Goal: Task Accomplishment & Management: Use online tool/utility

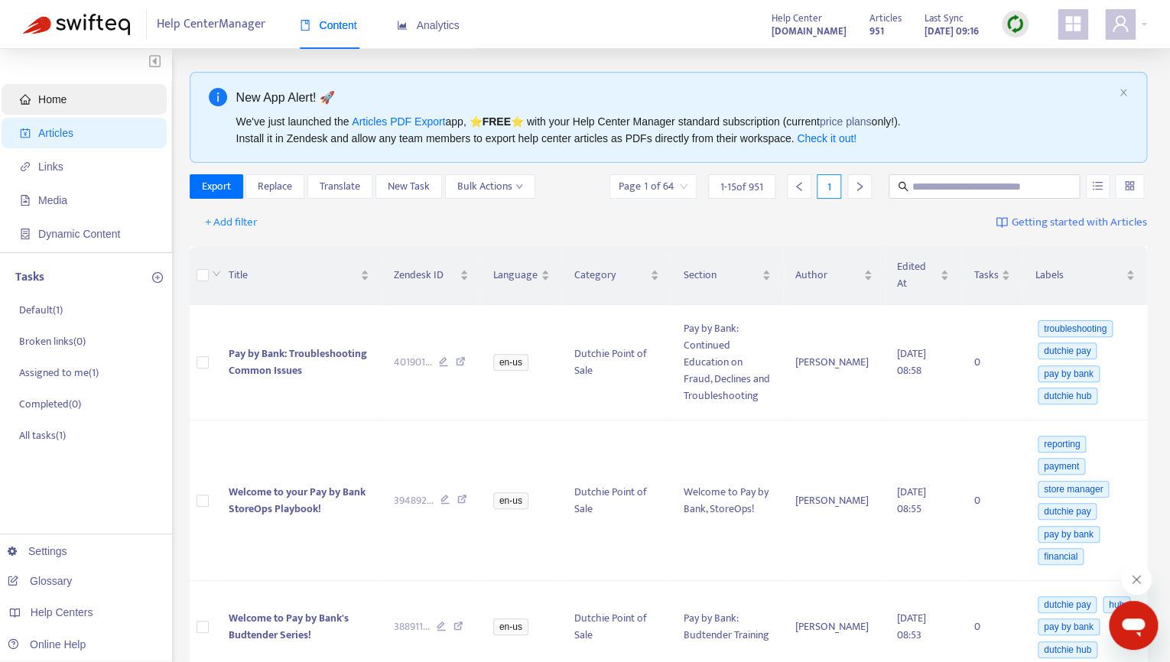
click at [69, 93] on span "Home" at bounding box center [87, 99] width 135 height 31
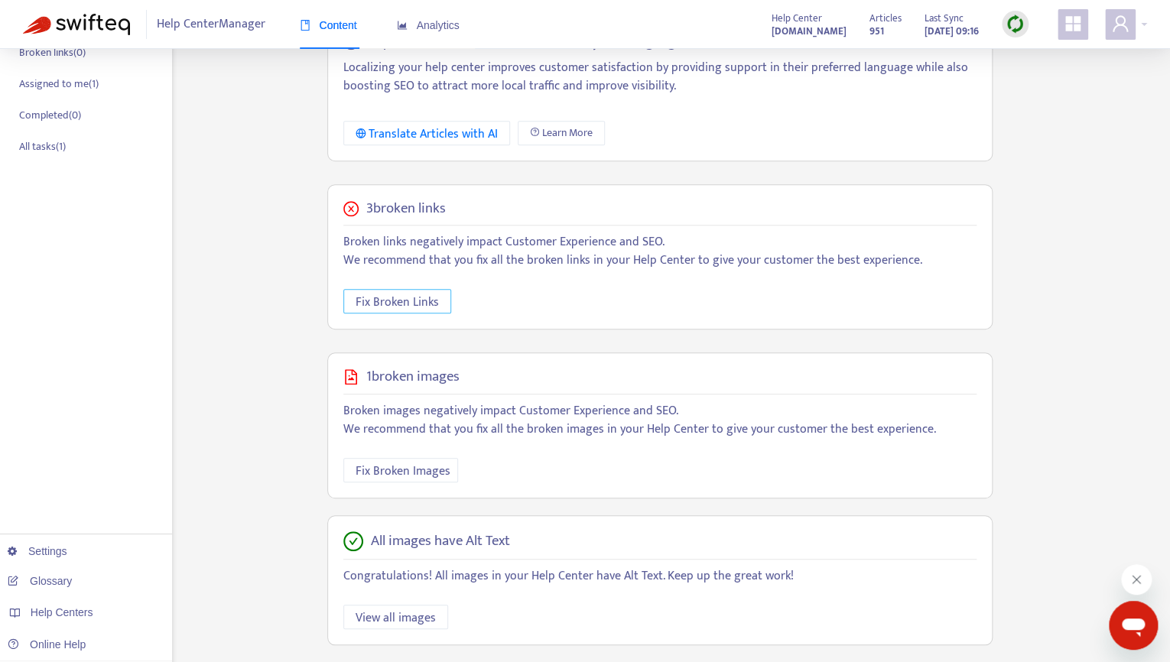
scroll to position [304, 0]
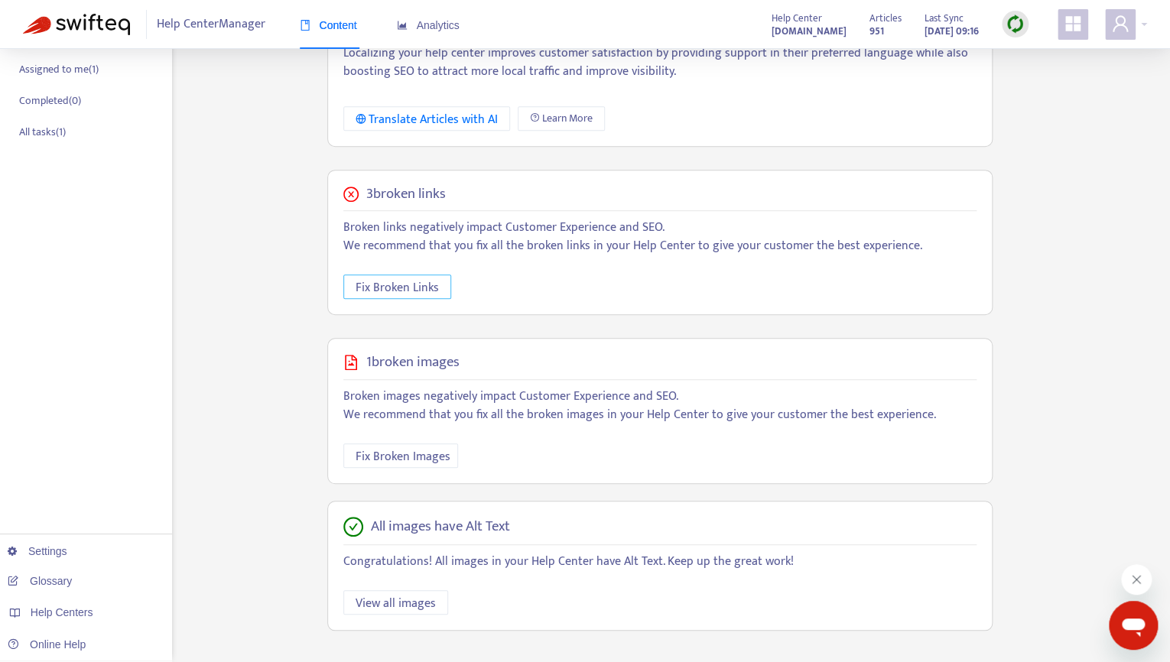
click at [398, 291] on span "Fix Broken Links" at bounding box center [397, 287] width 83 height 19
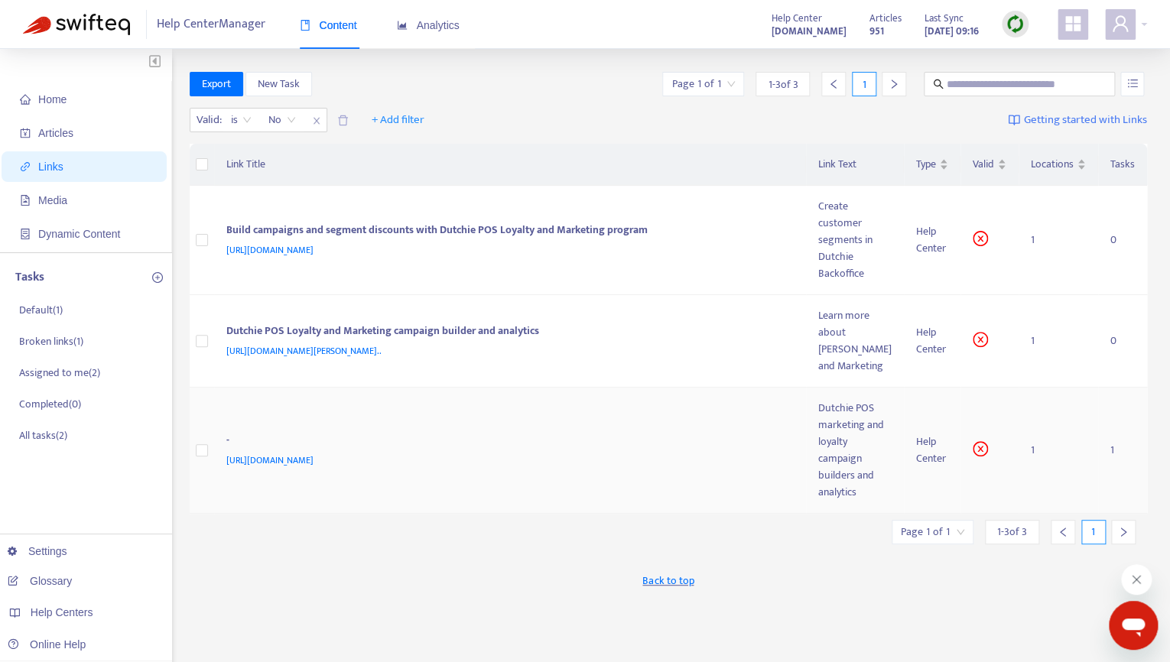
click at [314, 468] on span "[URL][DOMAIN_NAME]" at bounding box center [269, 460] width 87 height 15
click at [1034, 486] on td "1" at bounding box center [1059, 451] width 80 height 126
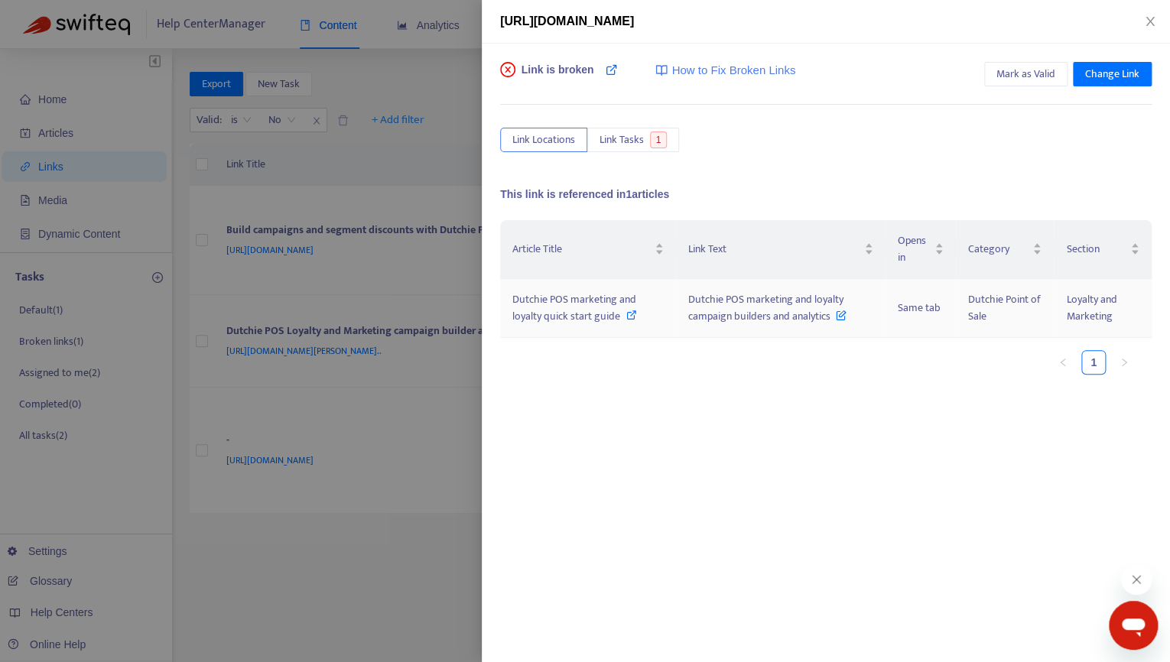
click at [770, 314] on span "Dutchie POS marketing and loyalty campaign builders and analytics" at bounding box center [767, 308] width 158 height 34
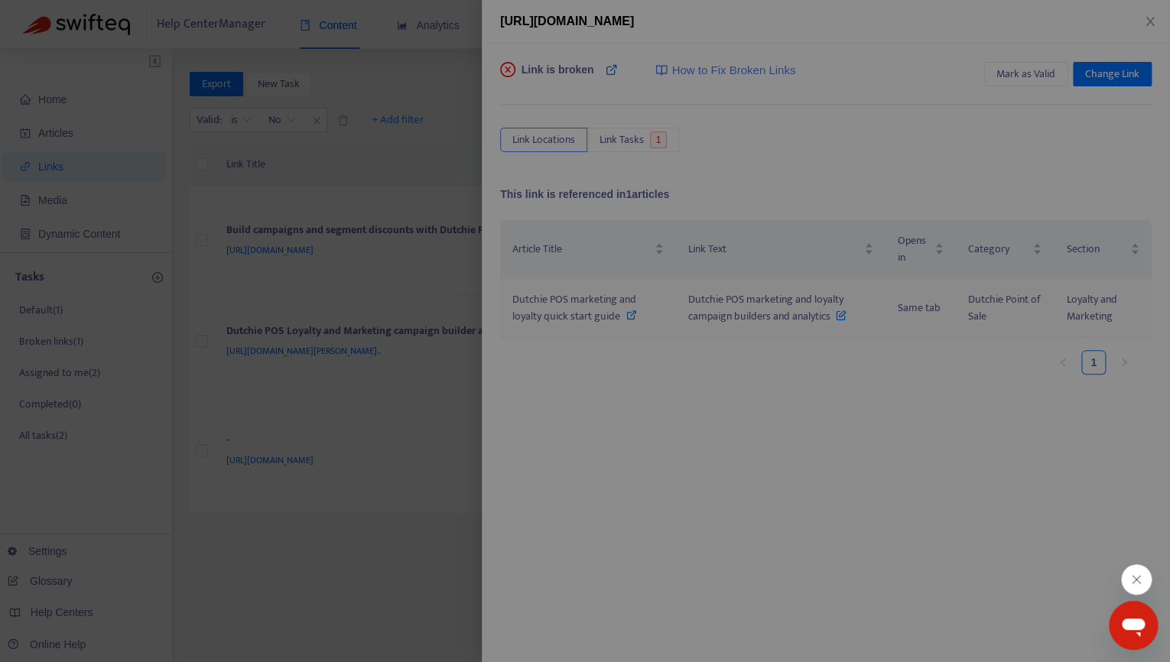
scroll to position [0, 57]
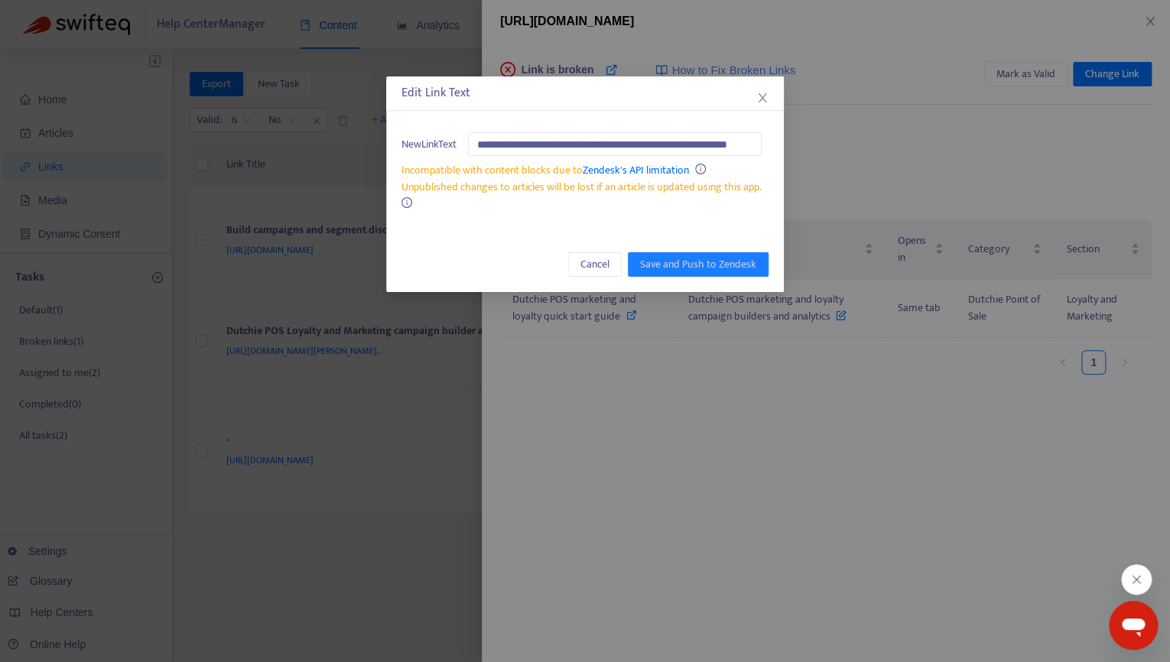
click at [773, 94] on div "Edit Link Text" at bounding box center [585, 93] width 398 height 34
click at [757, 99] on icon "close" at bounding box center [763, 98] width 12 height 12
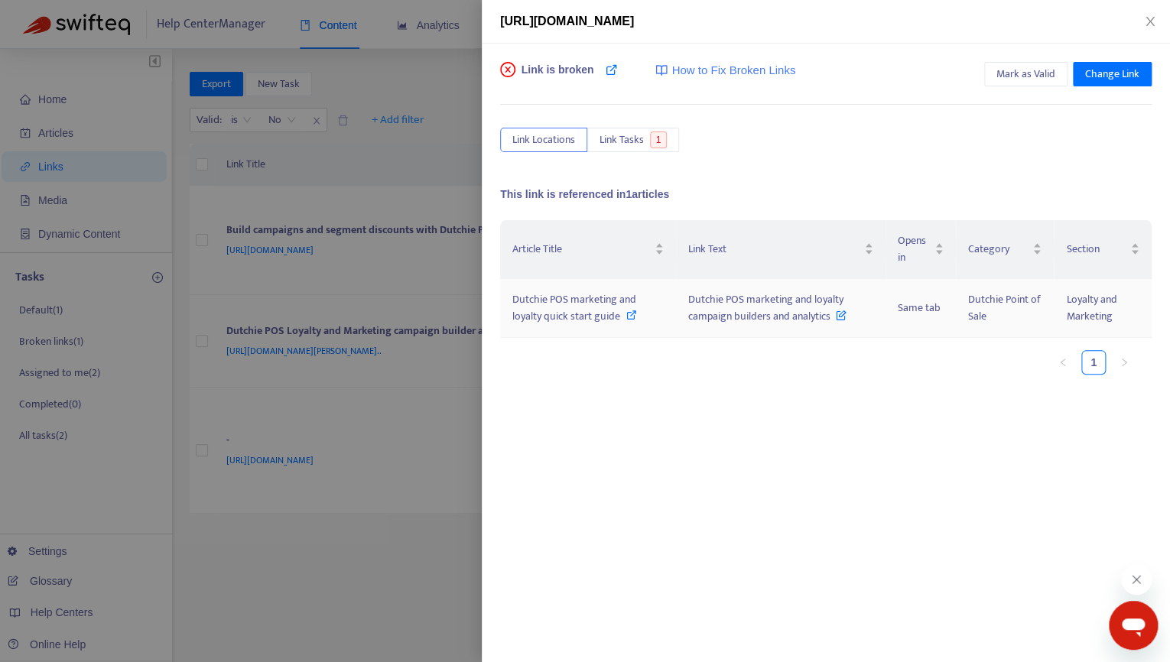
click at [985, 317] on span "Dutchie Point of Sale" at bounding box center [1004, 308] width 73 height 34
click at [575, 294] on span "Dutchie POS marketing and loyalty quick start guide" at bounding box center [574, 308] width 124 height 34
click at [764, 294] on span "Dutchie POS marketing and loyalty campaign builders and analytics" at bounding box center [767, 308] width 158 height 34
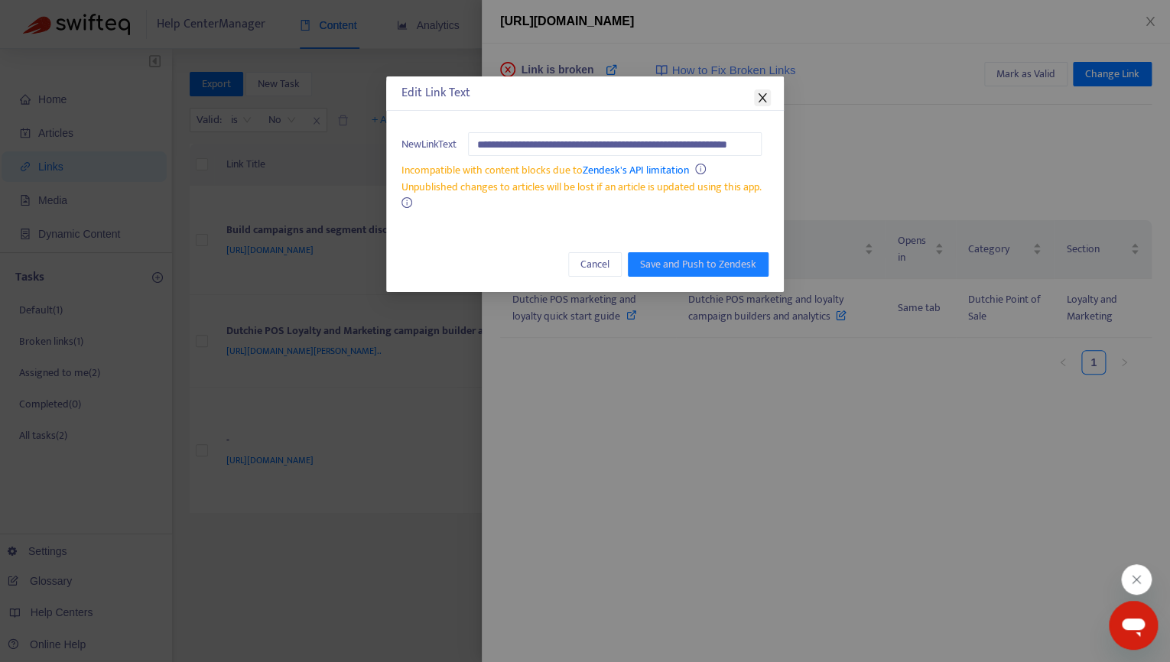
click at [761, 99] on icon "close" at bounding box center [762, 97] width 8 height 9
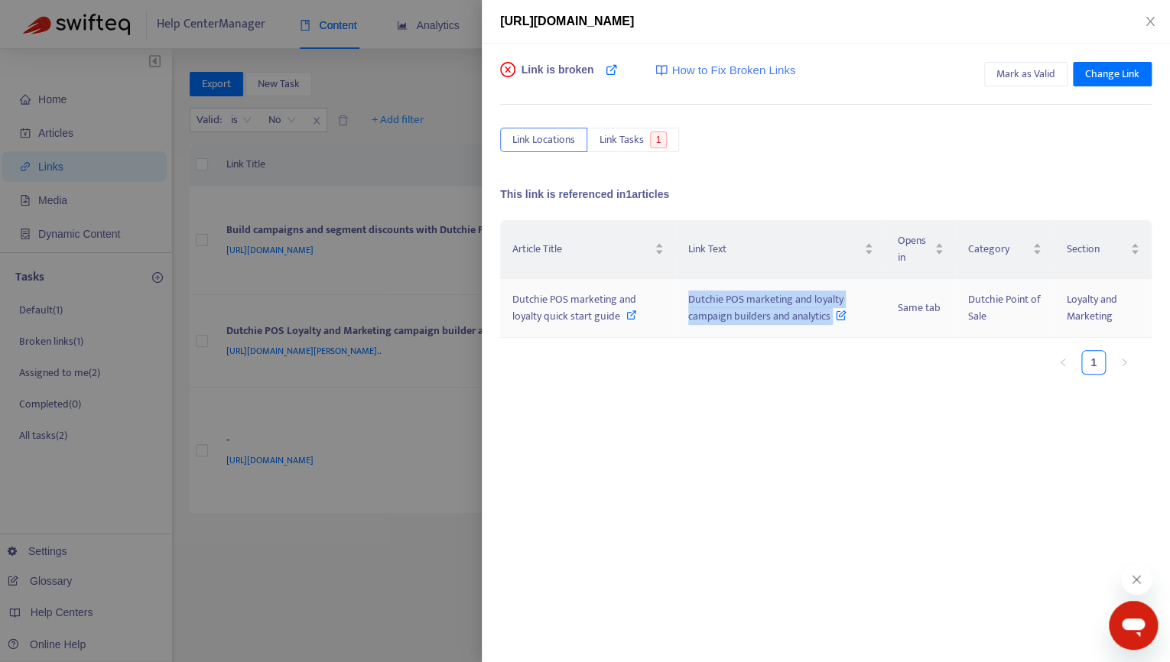
drag, startPoint x: 687, startPoint y: 293, endPoint x: 832, endPoint y: 314, distance: 146.8
click at [832, 314] on td "Dutchie POS marketing and loyalty campaign builders and analytics" at bounding box center [781, 308] width 210 height 59
click at [536, 301] on span "Dutchie POS marketing and loyalty quick start guide" at bounding box center [574, 308] width 124 height 34
click at [405, 447] on div at bounding box center [585, 331] width 1170 height 662
